Goal: Task Accomplishment & Management: Manage account settings

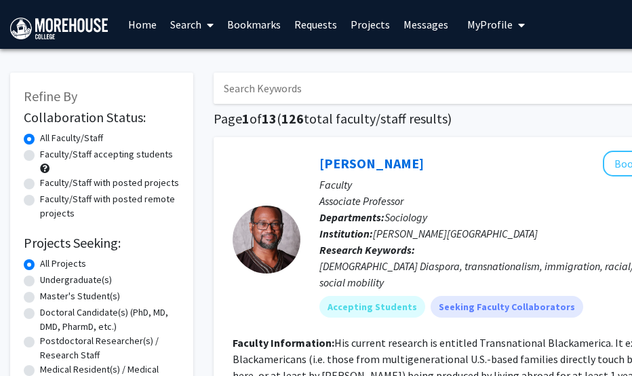
click at [326, 86] on input "Search Keywords" at bounding box center [480, 88] width 532 height 31
type input "[PERSON_NAME]"
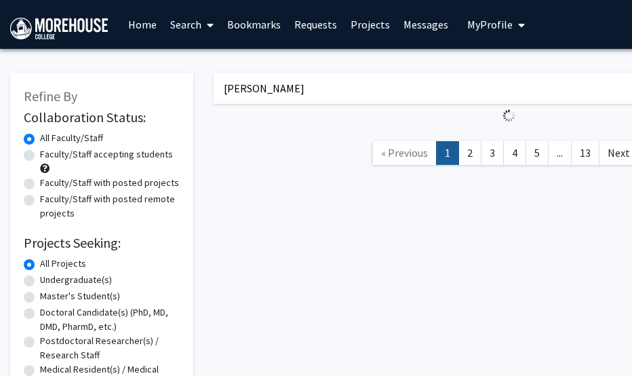
checkbox input "false"
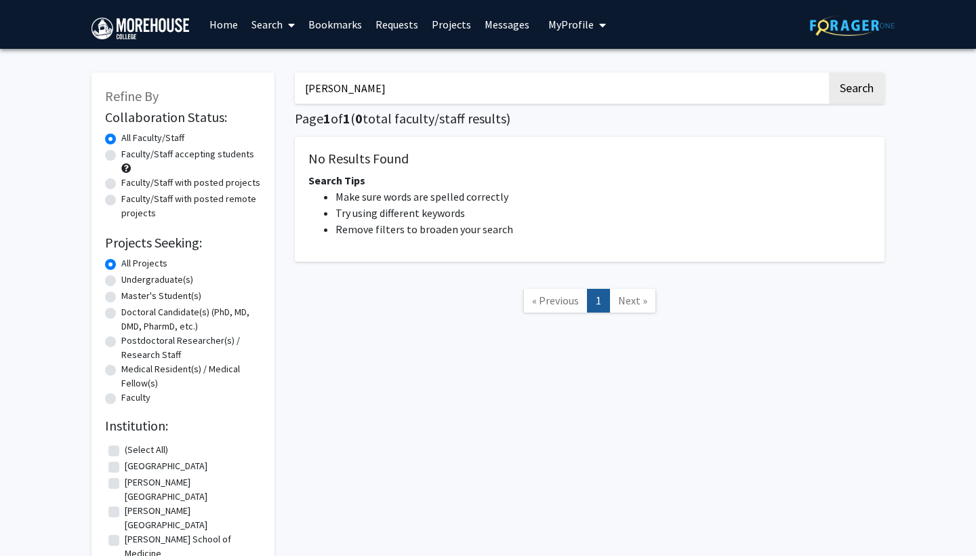
drag, startPoint x: 586, startPoint y: 89, endPoint x: 312, endPoint y: 88, distance: 273.9
click at [312, 88] on input "[PERSON_NAME]" at bounding box center [561, 88] width 532 height 31
type input "a"
click at [594, 24] on span "My profile dropdown to access profile and logout" at bounding box center [600, 24] width 12 height 47
click at [595, 68] on span "[PERSON_NAME]" at bounding box center [633, 63] width 82 height 15
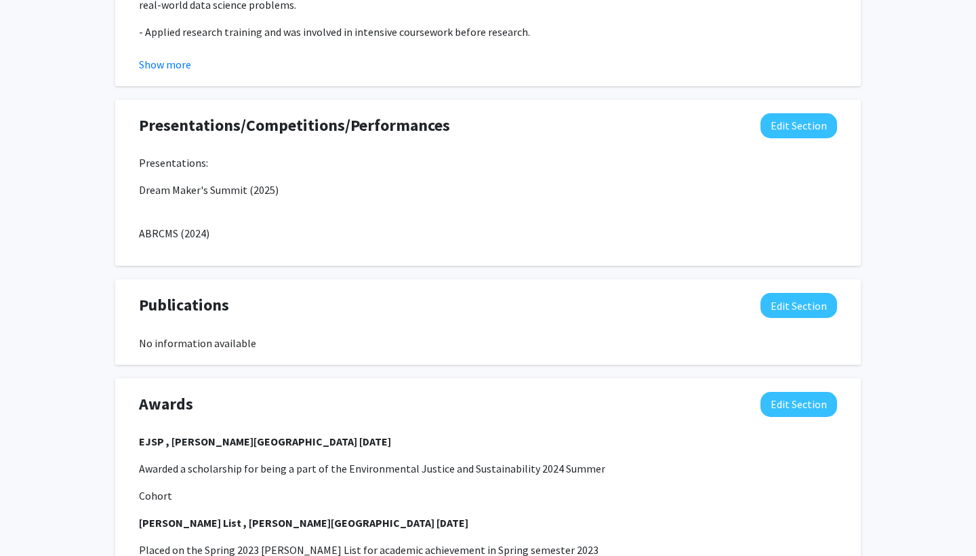
scroll to position [1017, 0]
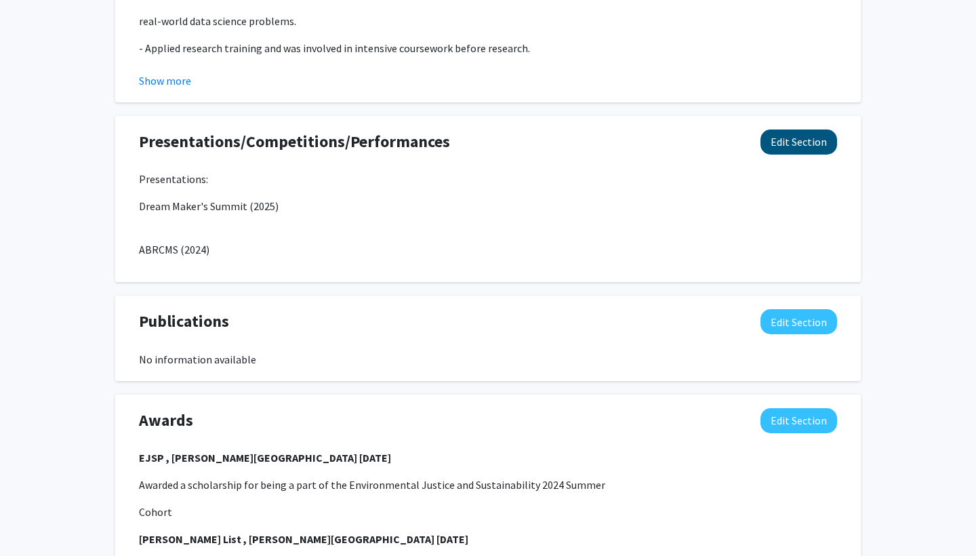
click at [631, 129] on button "Edit Section" at bounding box center [799, 141] width 77 height 25
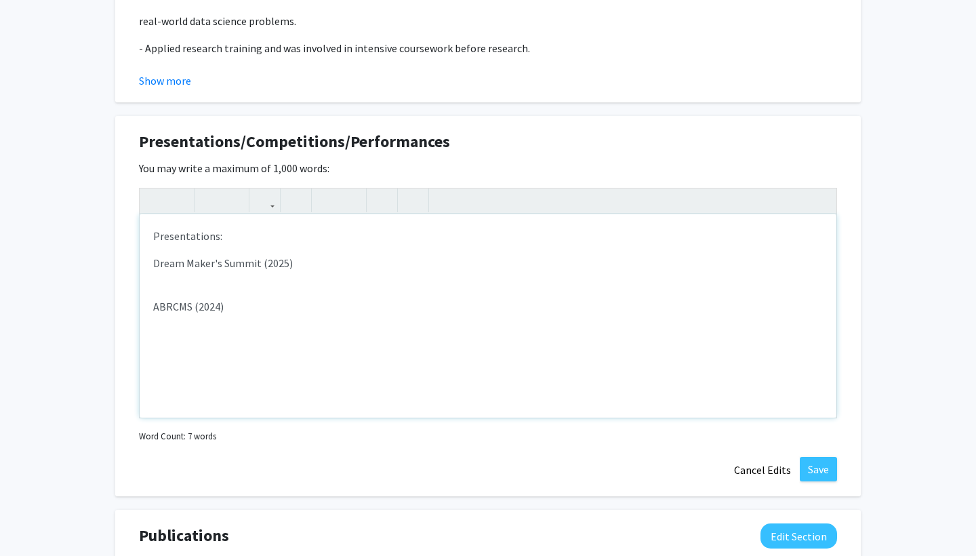
click at [205, 274] on div "Presentations: Dream Maker's Summit (2025) ABRCMS (2024)" at bounding box center [488, 315] width 697 height 203
type textarea "<p>Presentations:</p><p>Dream Maker's Summit (2025)</p><p>ABRCMS (2024)</p>"
click at [631, 375] on button "Save" at bounding box center [818, 469] width 37 height 24
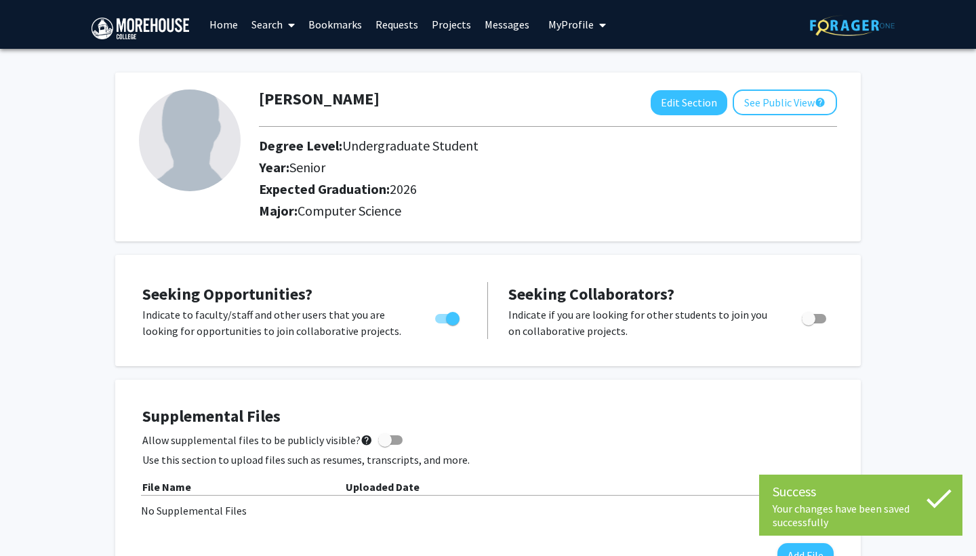
scroll to position [0, 0]
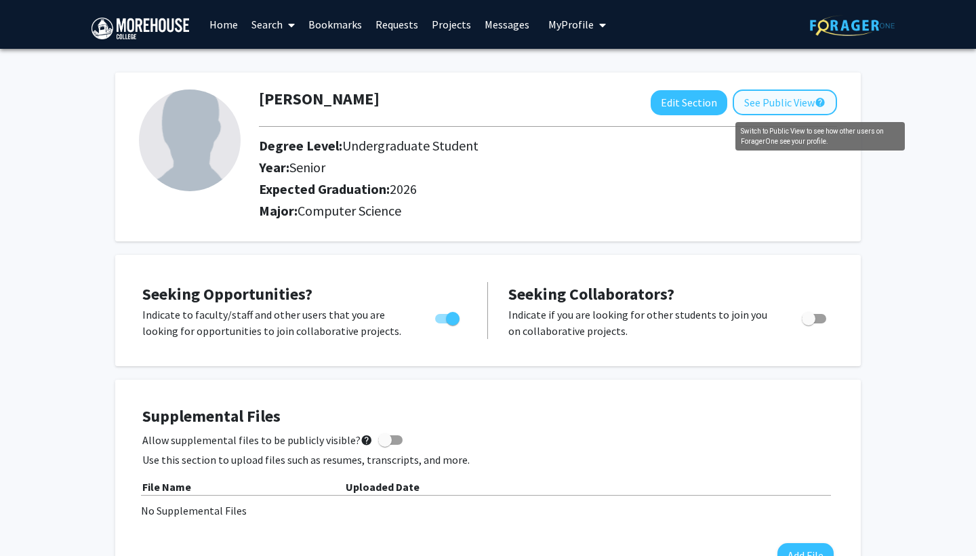
click at [631, 102] on mat-icon "help" at bounding box center [820, 102] width 11 height 16
